Goal: Information Seeking & Learning: Check status

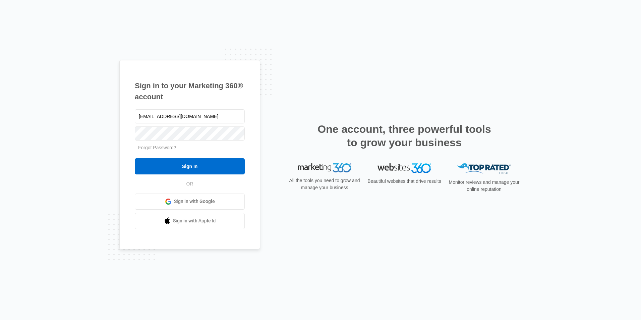
type input "[EMAIL_ADDRESS][DOMAIN_NAME]"
click at [135, 158] on input "Sign In" at bounding box center [190, 166] width 110 height 16
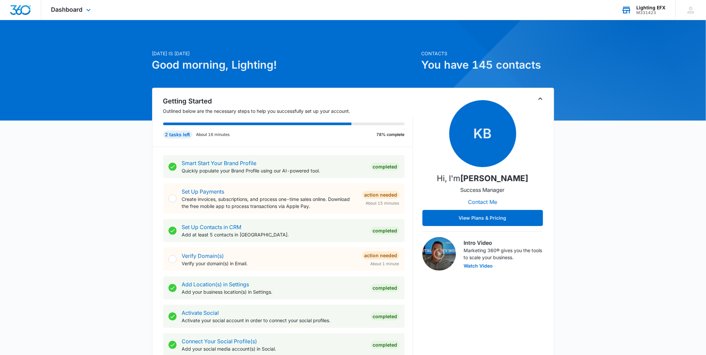
click at [648, 14] on div "M331423" at bounding box center [651, 12] width 29 height 5
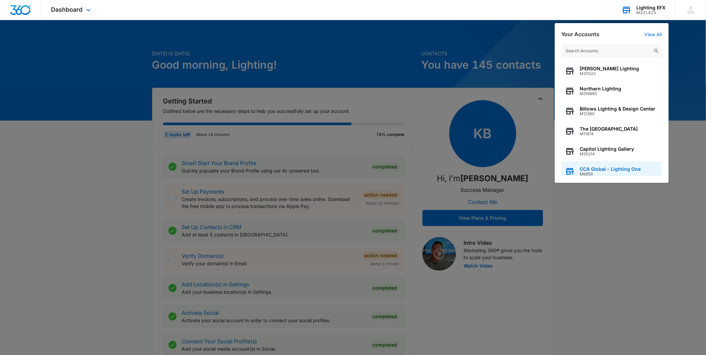
click at [610, 171] on span "CCA Global - Lighting One" at bounding box center [610, 169] width 61 height 5
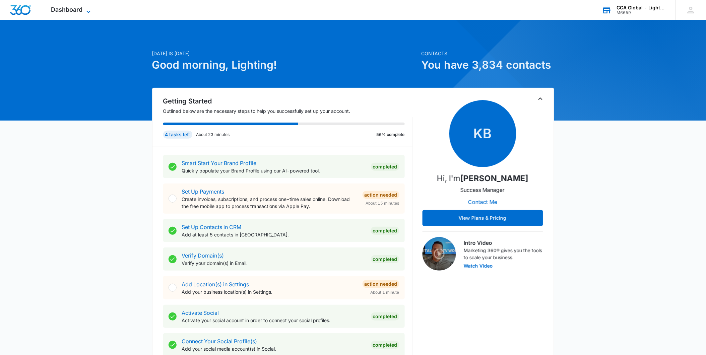
click at [88, 8] on icon at bounding box center [88, 12] width 8 height 8
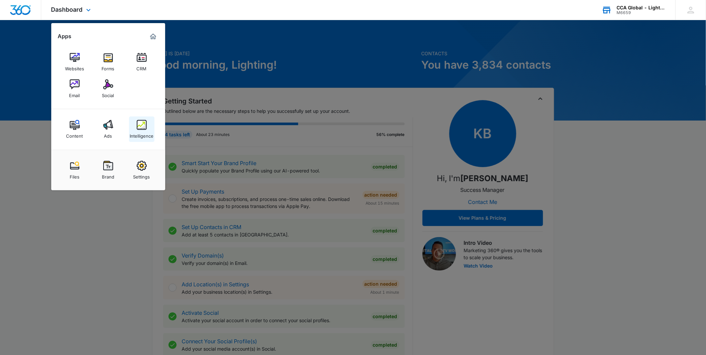
click at [139, 126] on img at bounding box center [142, 125] width 10 height 10
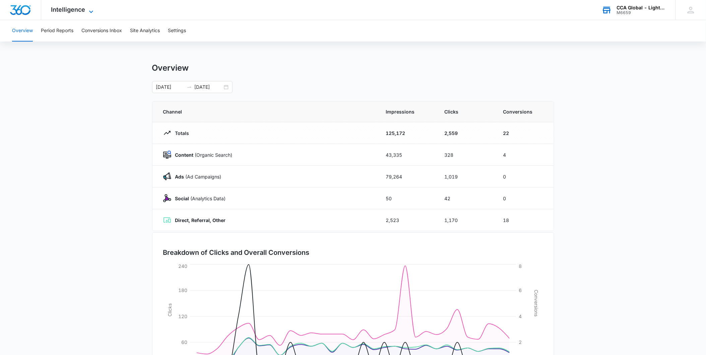
click at [87, 8] on icon at bounding box center [91, 12] width 8 height 8
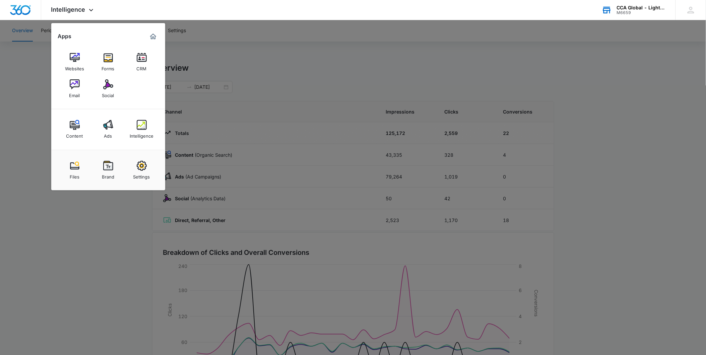
click at [70, 134] on div "Content" at bounding box center [74, 134] width 17 height 9
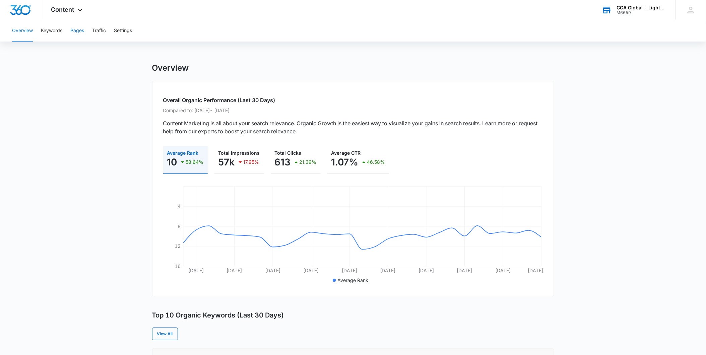
click at [78, 36] on button "Pages" at bounding box center [77, 30] width 14 height 21
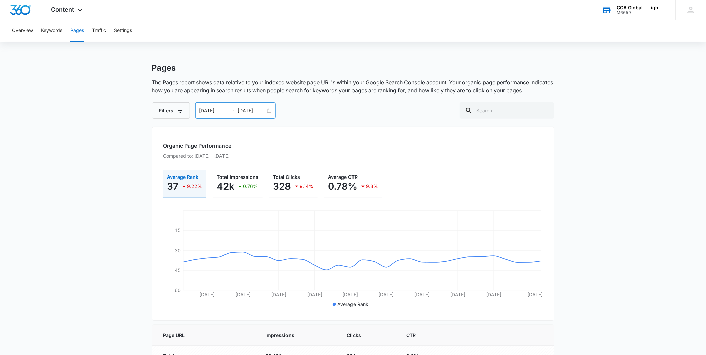
click at [269, 111] on div "[DATE] [DATE]" at bounding box center [235, 111] width 80 height 16
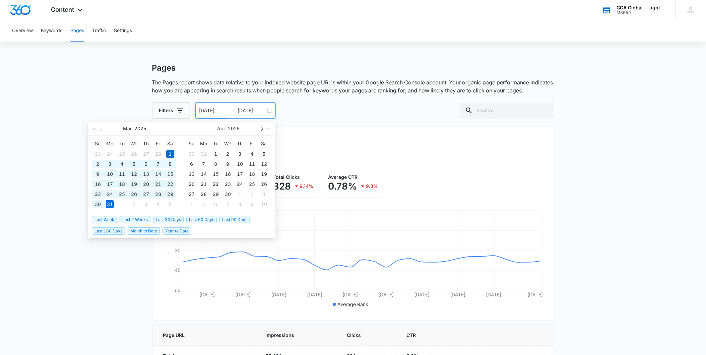
click at [261, 127] on span "button" at bounding box center [261, 128] width 3 height 3
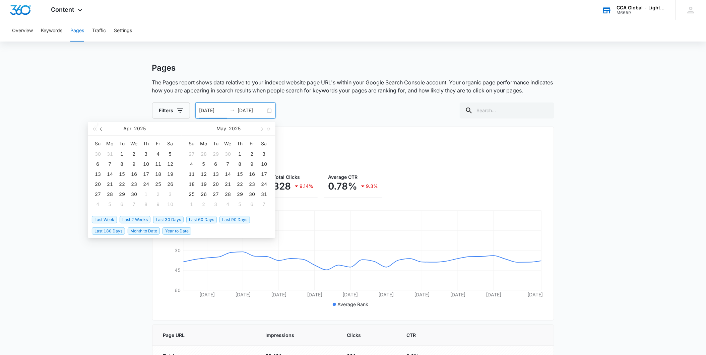
click at [101, 129] on span "button" at bounding box center [101, 128] width 3 height 3
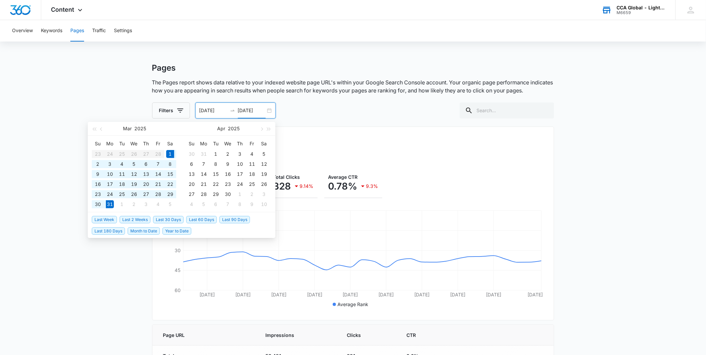
click at [248, 111] on input "[DATE]" at bounding box center [252, 110] width 28 height 7
click at [260, 128] on span "button" at bounding box center [261, 128] width 3 height 3
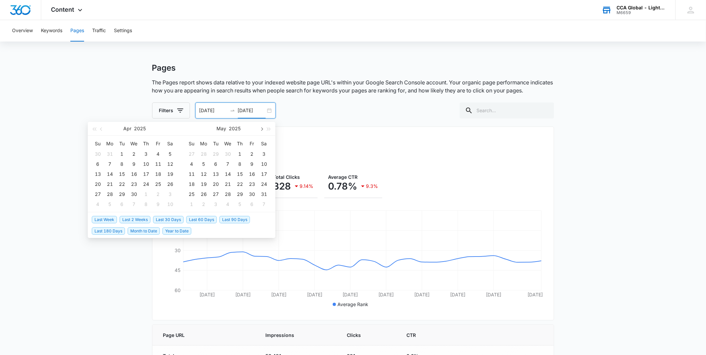
click at [260, 128] on span "button" at bounding box center [261, 128] width 3 height 3
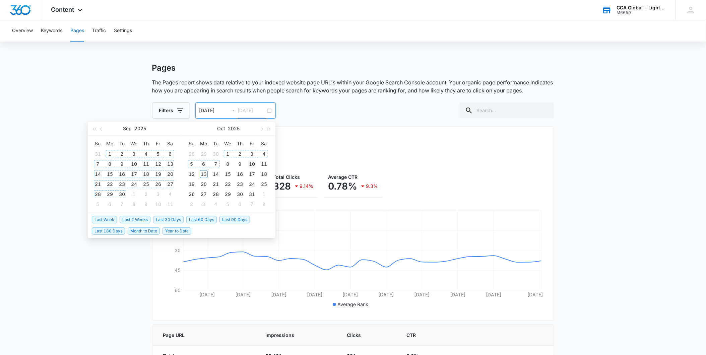
type input "[DATE]"
click at [251, 162] on div "10" at bounding box center [252, 164] width 8 height 8
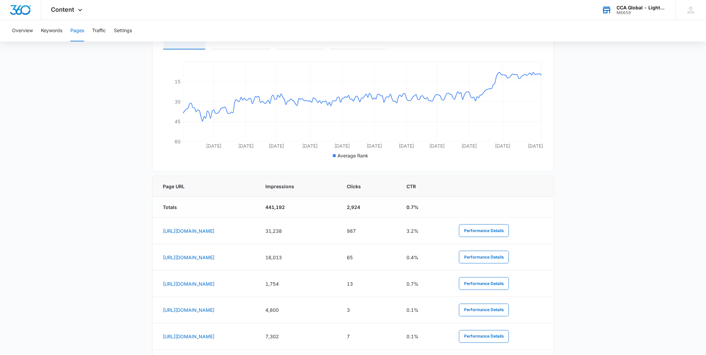
scroll to position [186, 0]
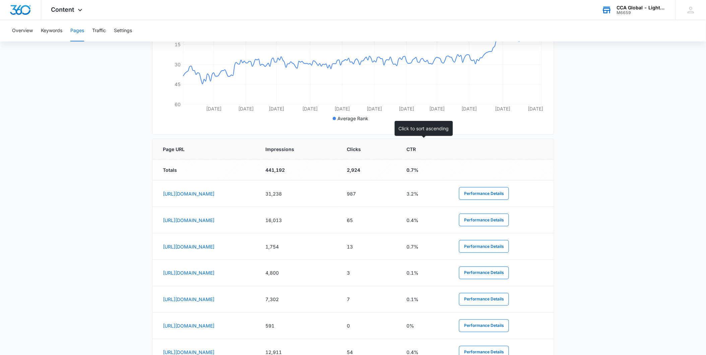
click at [381, 148] on span "Clicks" at bounding box center [364, 149] width 34 height 7
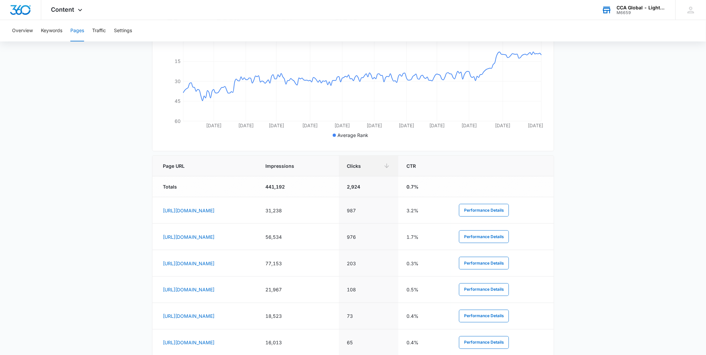
scroll to position [0, 0]
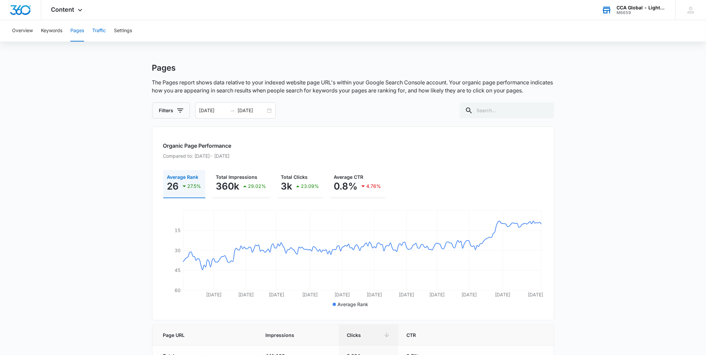
click at [95, 30] on button "Traffic" at bounding box center [99, 30] width 14 height 21
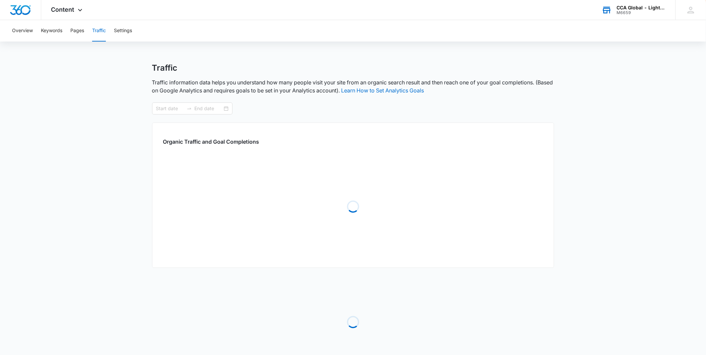
type input "[DATE]"
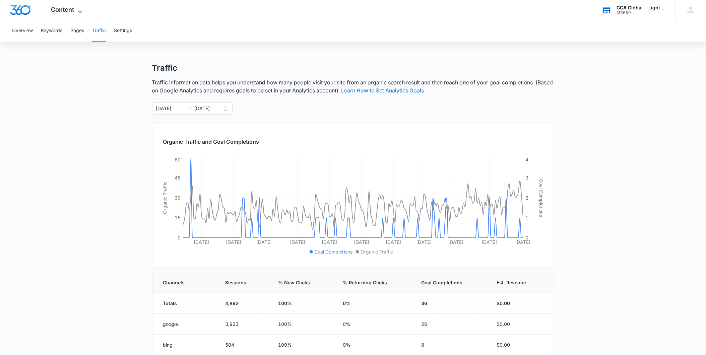
click at [78, 8] on icon at bounding box center [80, 12] width 8 height 8
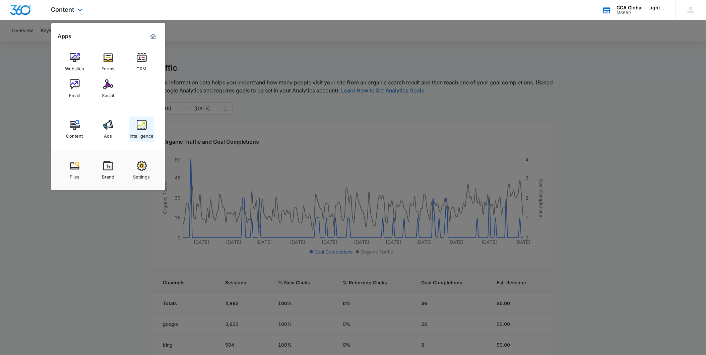
click at [135, 128] on link "Intelligence" at bounding box center [141, 129] width 25 height 25
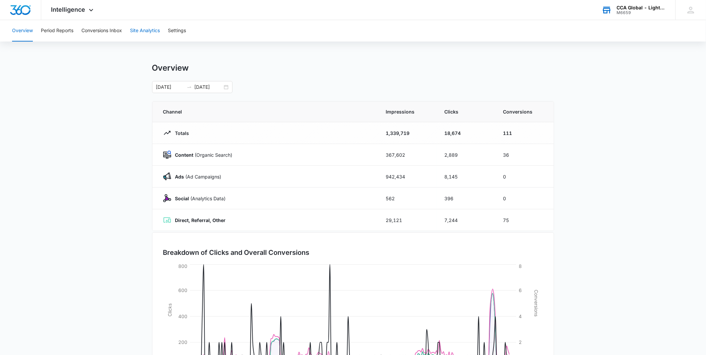
click at [141, 32] on button "Site Analytics" at bounding box center [145, 30] width 30 height 21
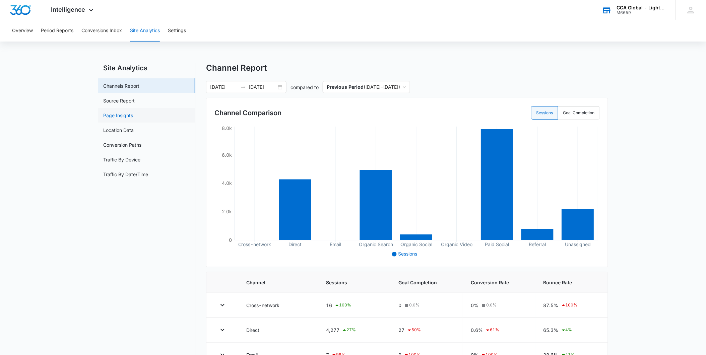
click at [113, 114] on link "Page Insights" at bounding box center [118, 115] width 30 height 7
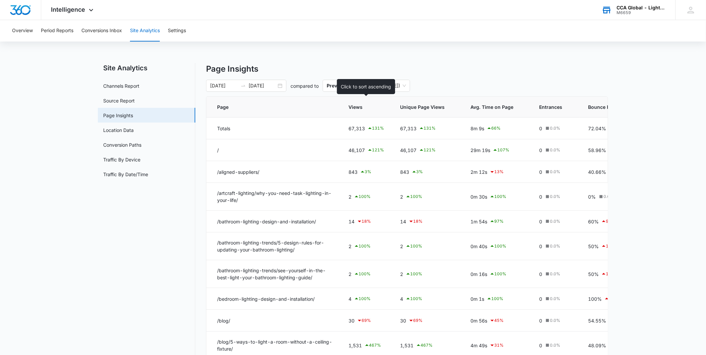
click at [360, 106] on span "Views" at bounding box center [362, 107] width 26 height 7
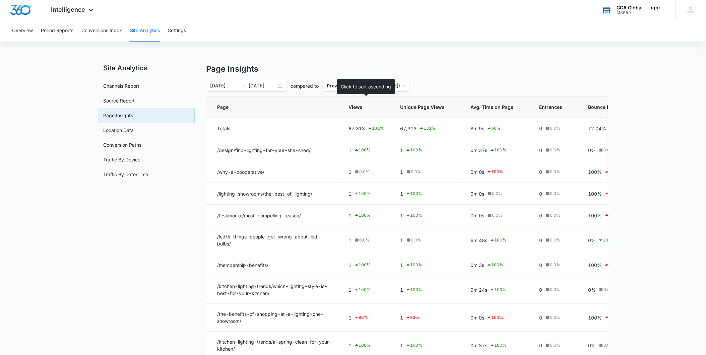
click at [360, 106] on span "Views" at bounding box center [362, 107] width 26 height 7
click at [359, 105] on span "Views" at bounding box center [362, 107] width 26 height 7
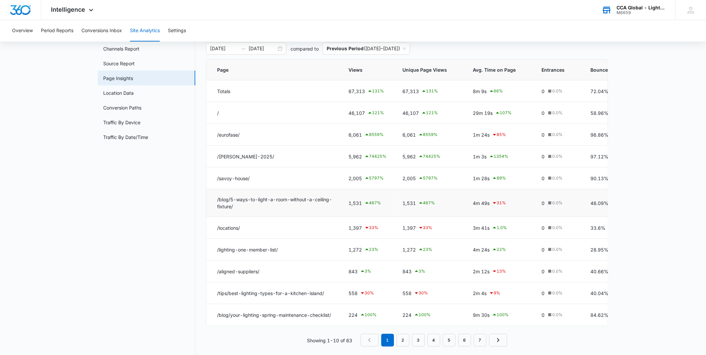
scroll to position [51, 0]
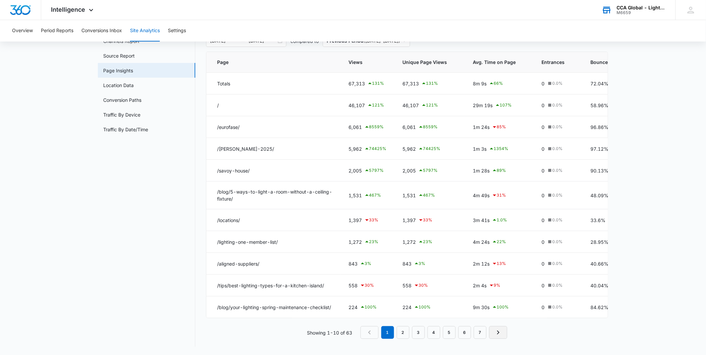
click at [501, 334] on icon "Next Page" at bounding box center [498, 333] width 8 height 8
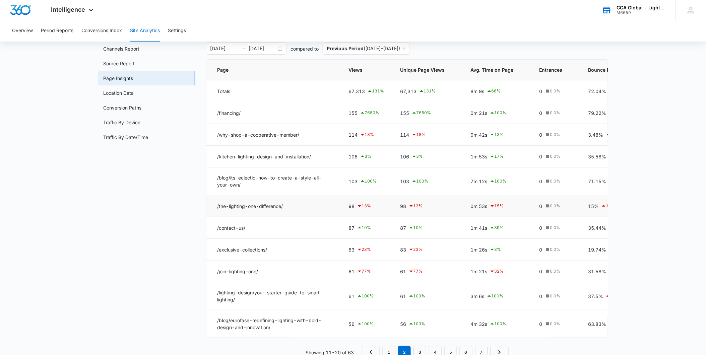
scroll to position [63, 0]
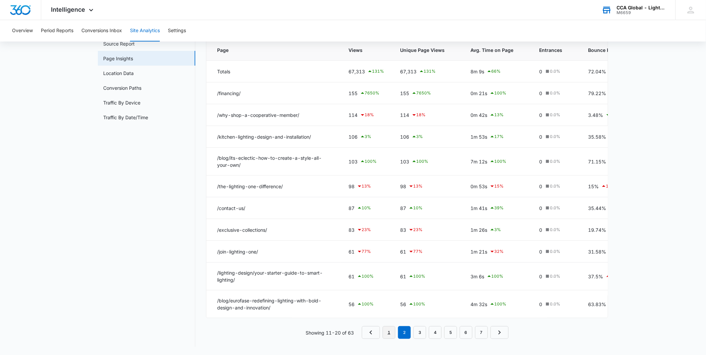
click at [388, 332] on link "1" at bounding box center [389, 332] width 13 height 13
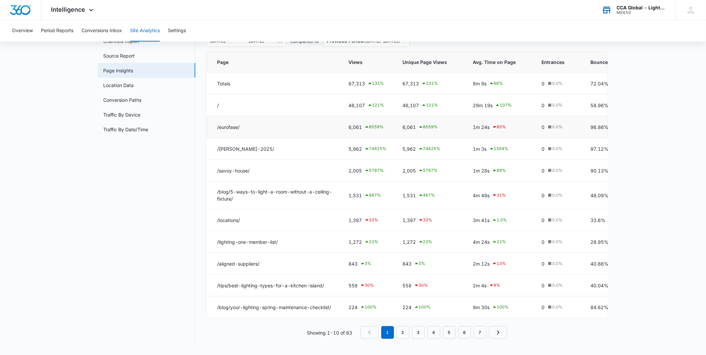
scroll to position [0, 0]
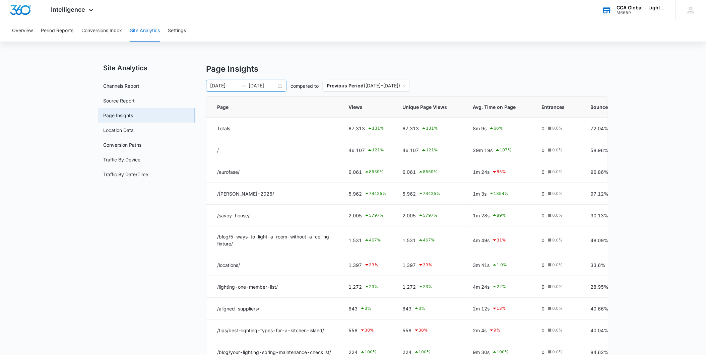
click at [280, 84] on div "[DATE] [DATE]" at bounding box center [246, 86] width 80 height 12
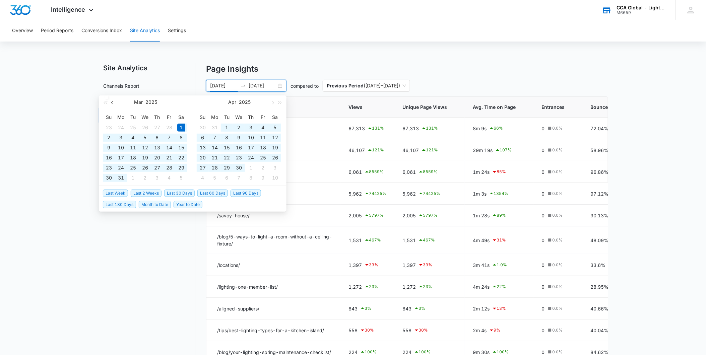
click at [112, 101] on span "button" at bounding box center [112, 102] width 3 height 3
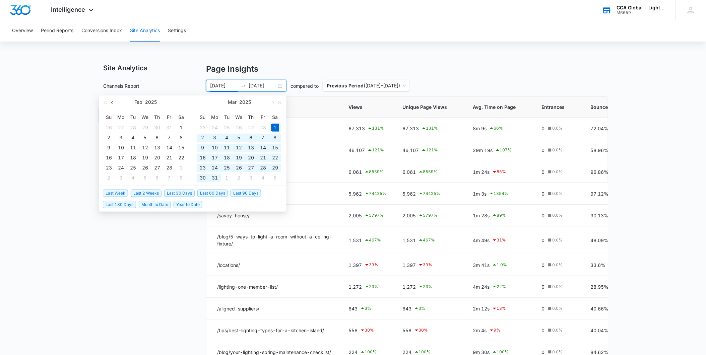
click at [112, 101] on span "button" at bounding box center [112, 102] width 3 height 3
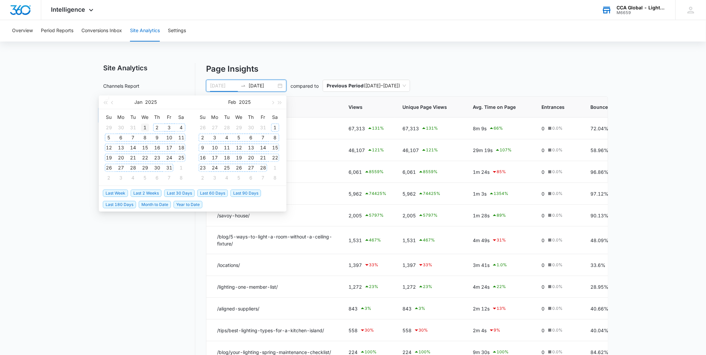
type input "[DATE]"
click at [144, 126] on div "1" at bounding box center [145, 128] width 8 height 8
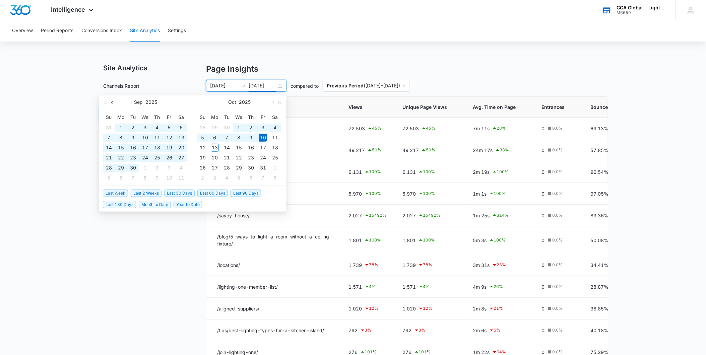
click at [111, 102] on button "button" at bounding box center [112, 102] width 7 height 13
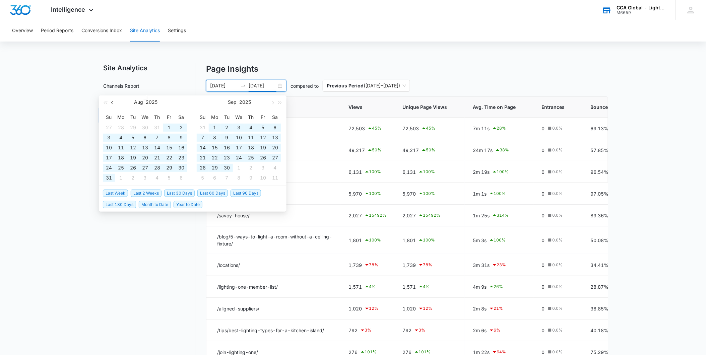
click at [113, 102] on span "button" at bounding box center [112, 102] width 3 height 3
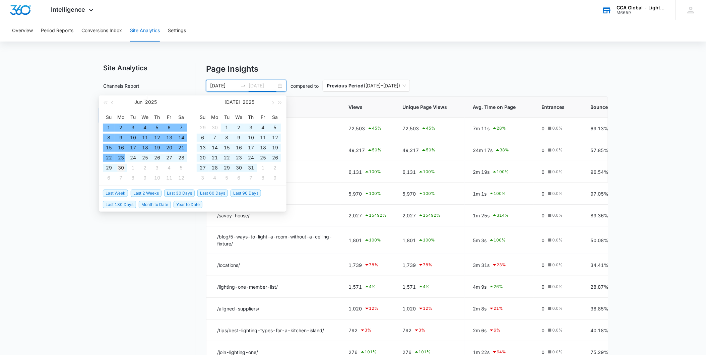
type input "[DATE]"
click at [123, 167] on div "30" at bounding box center [121, 168] width 8 height 8
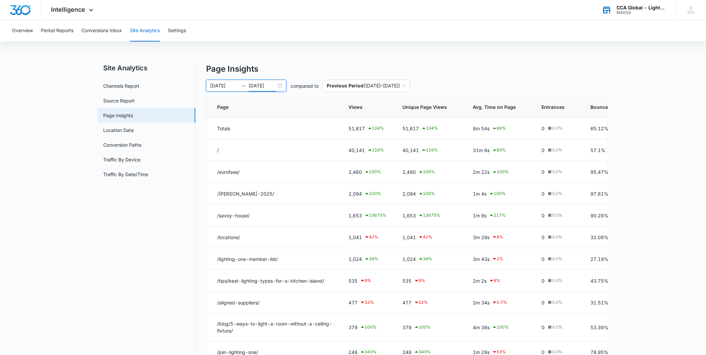
click at [329, 65] on p "Page Insights" at bounding box center [407, 69] width 402 height 12
